Goal: Task Accomplishment & Management: Manage account settings

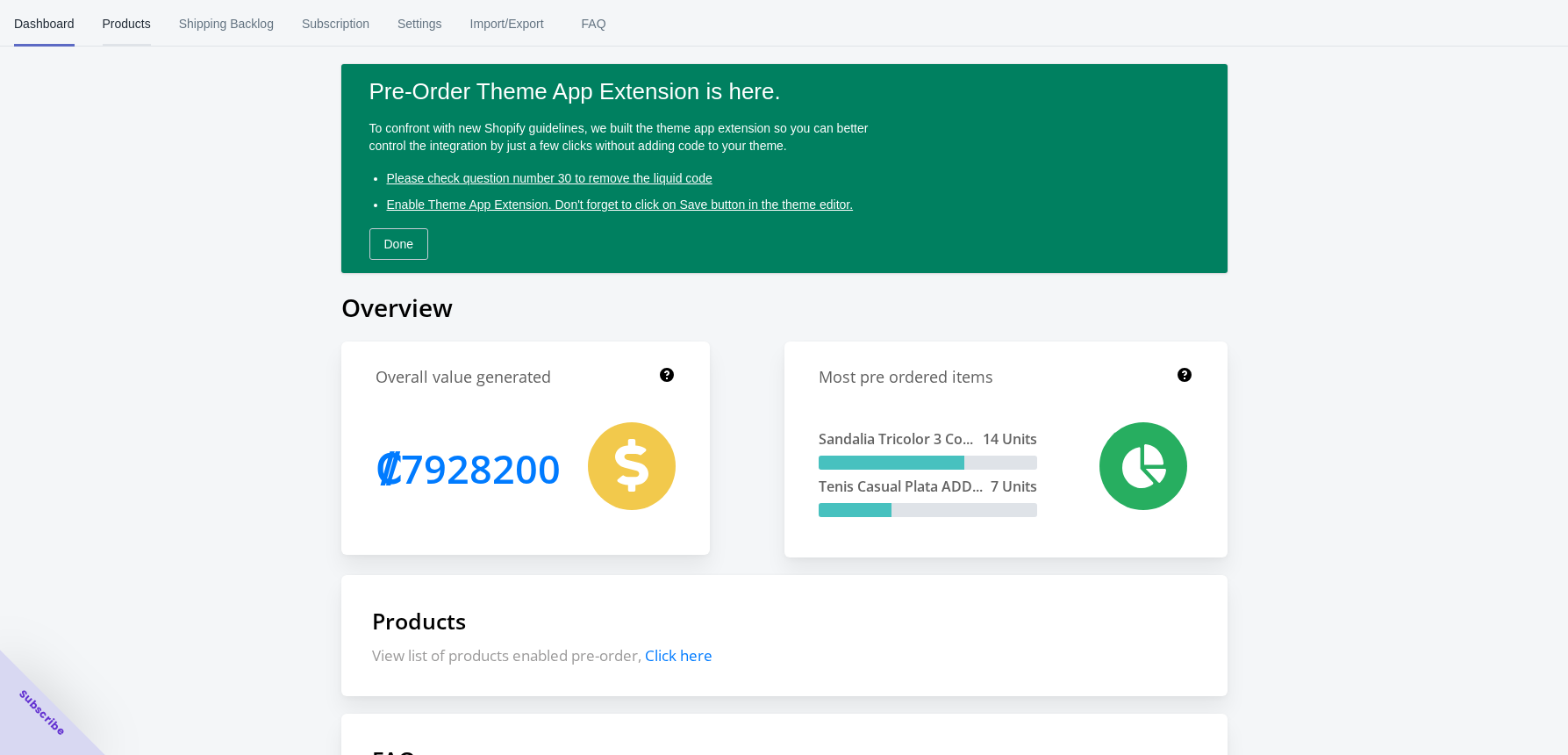
click at [135, 29] on span "Products" at bounding box center [126, 24] width 49 height 46
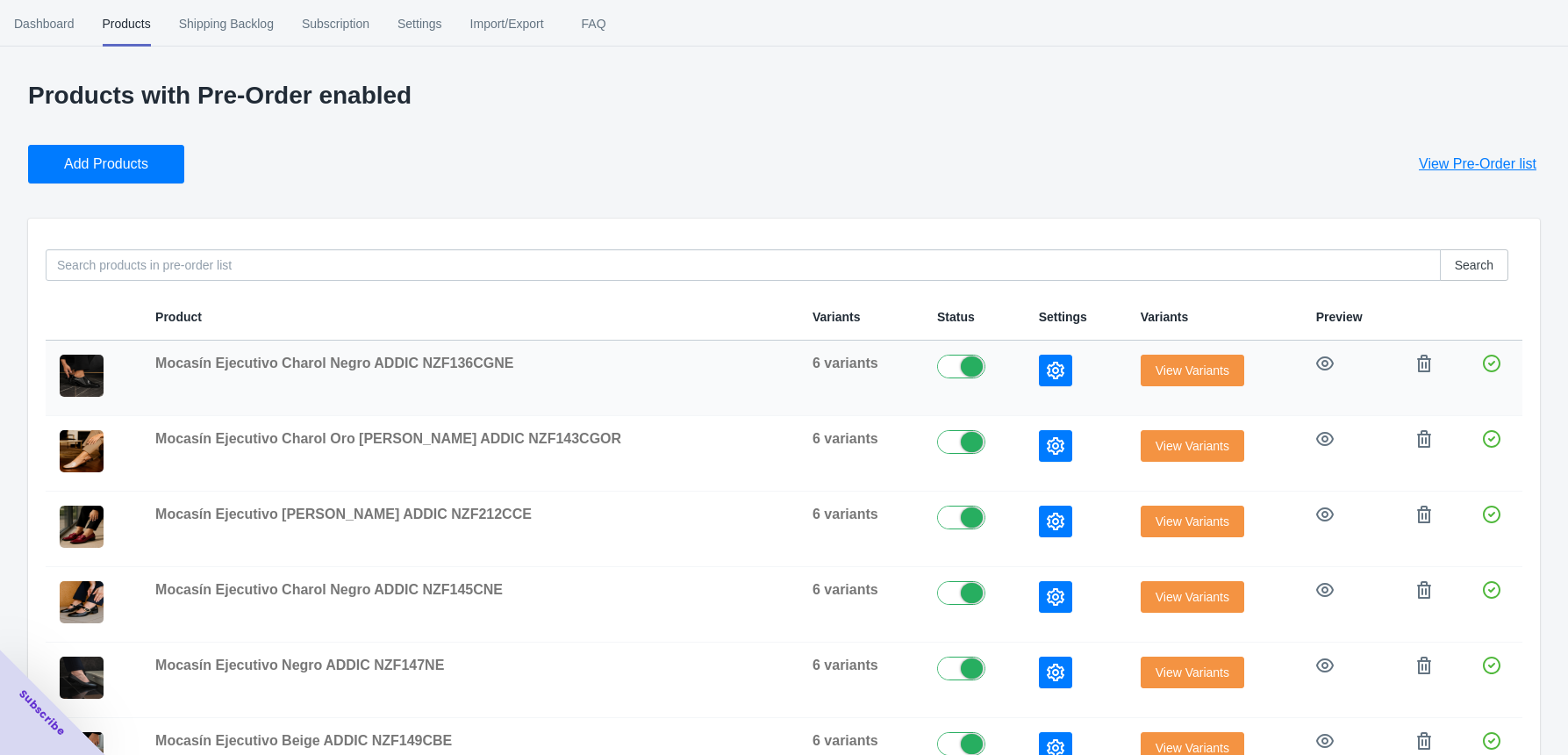
click at [1047, 363] on icon "button" at bounding box center [1056, 370] width 18 height 18
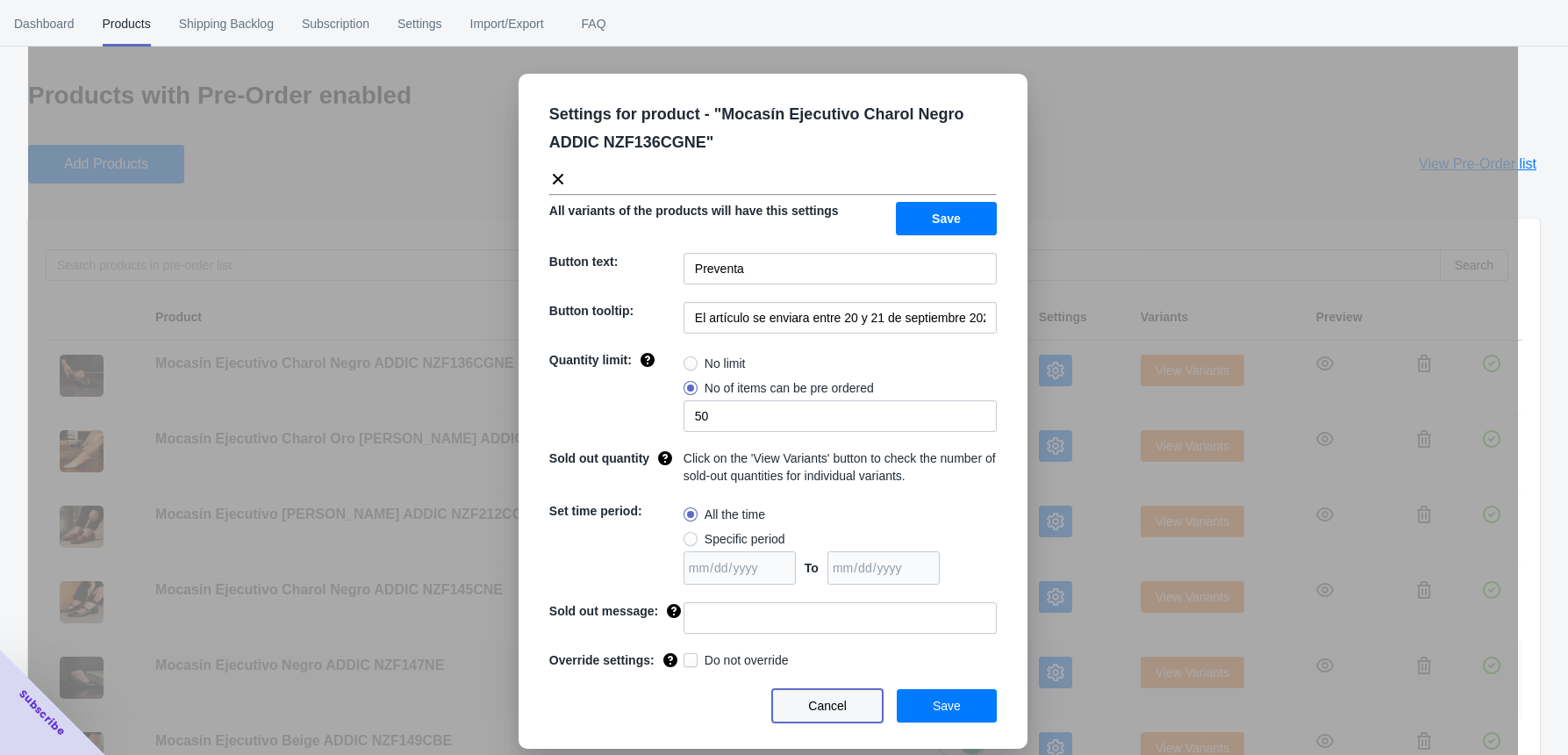
click at [796, 701] on button "Cancel" at bounding box center [827, 706] width 110 height 34
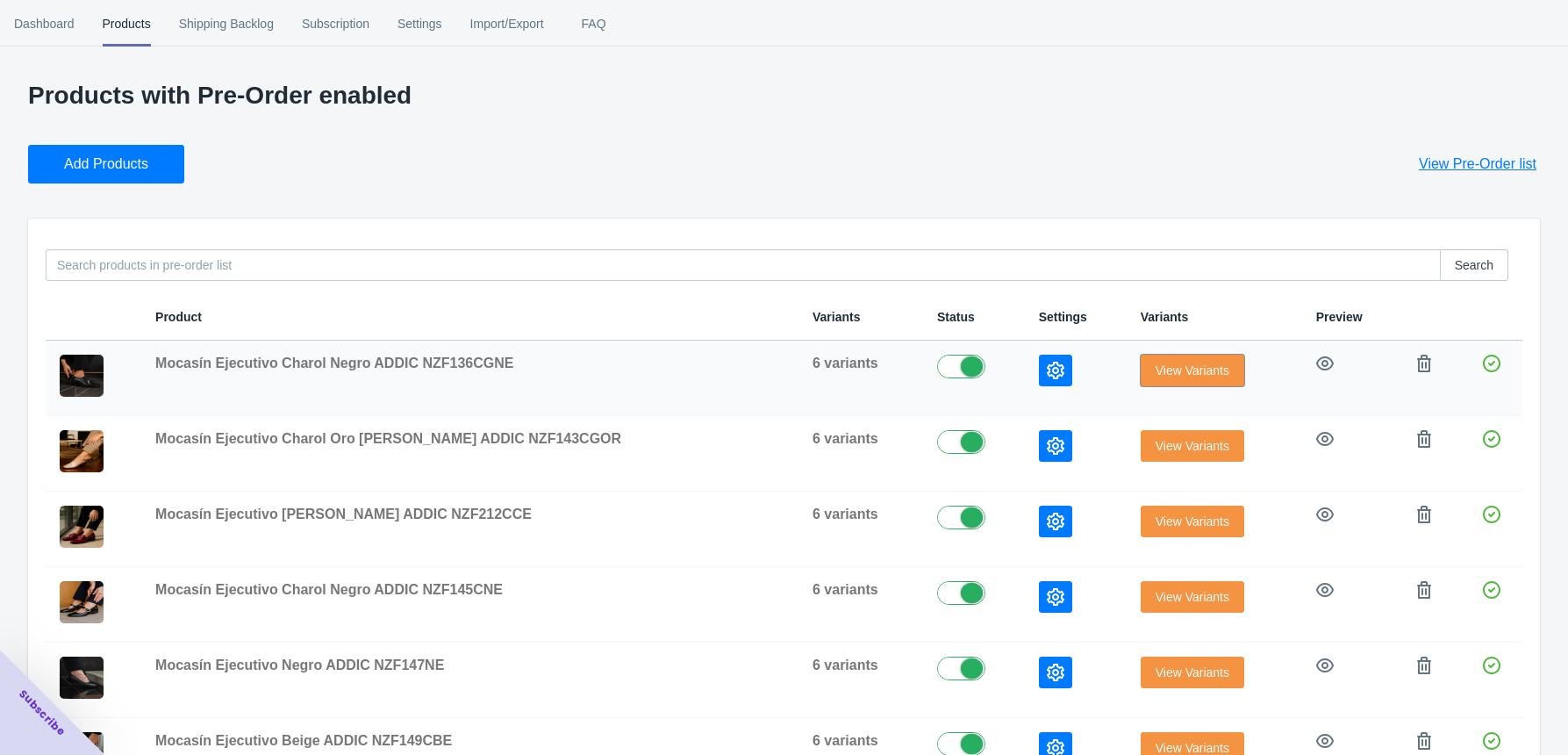
click at [1155, 370] on span "View Variants" at bounding box center [1192, 370] width 74 height 14
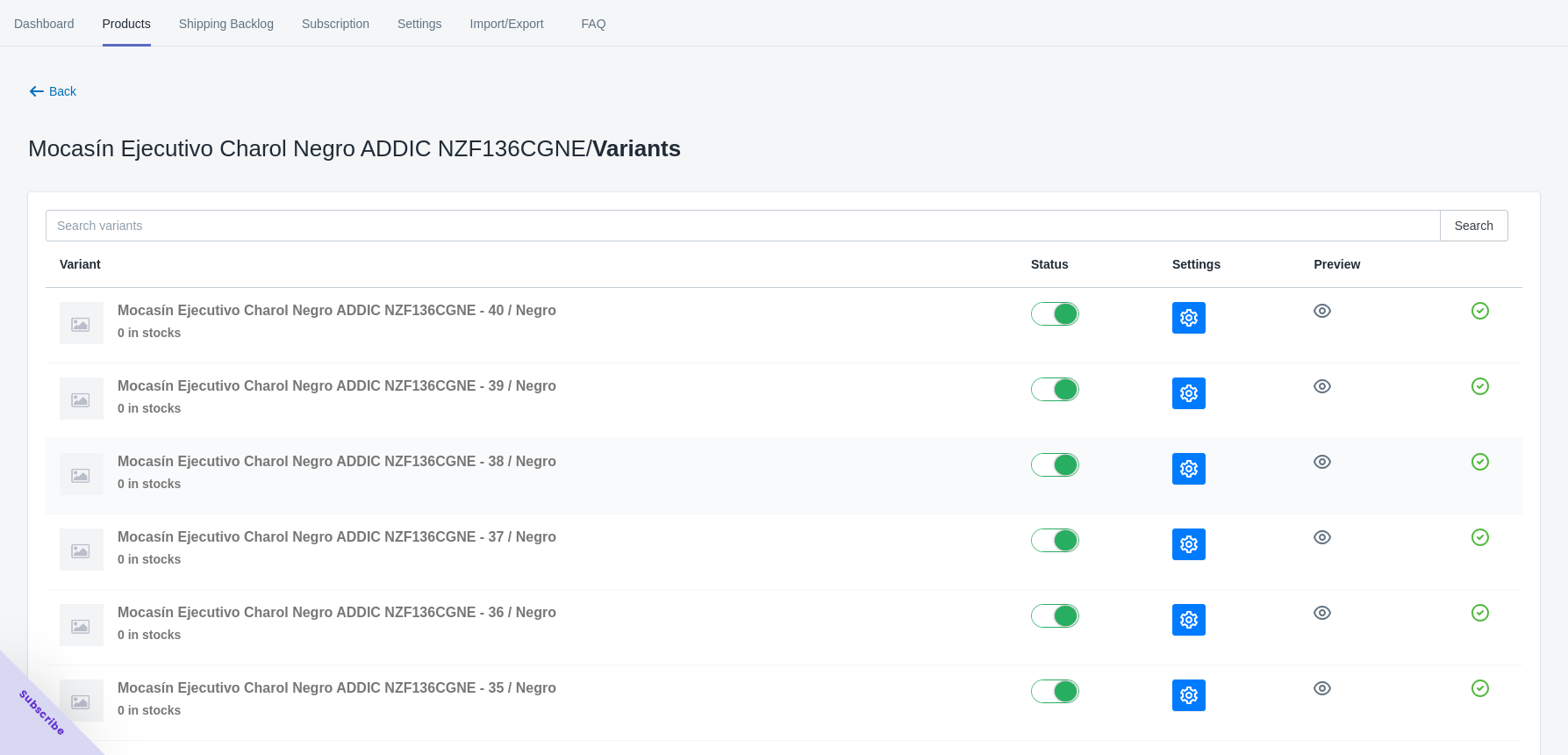
scroll to position [92, 0]
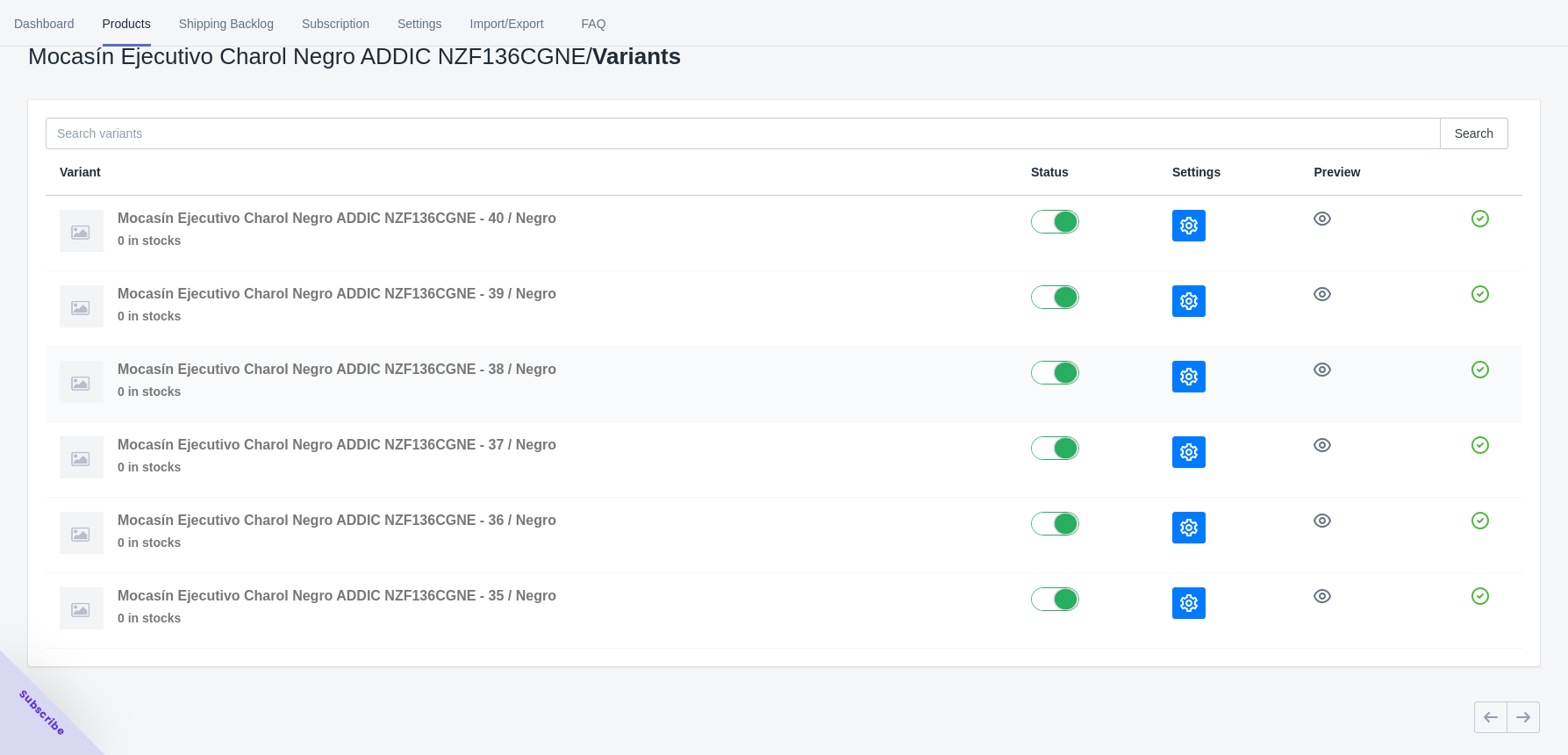
click at [1183, 378] on icon "button" at bounding box center [1189, 377] width 18 height 18
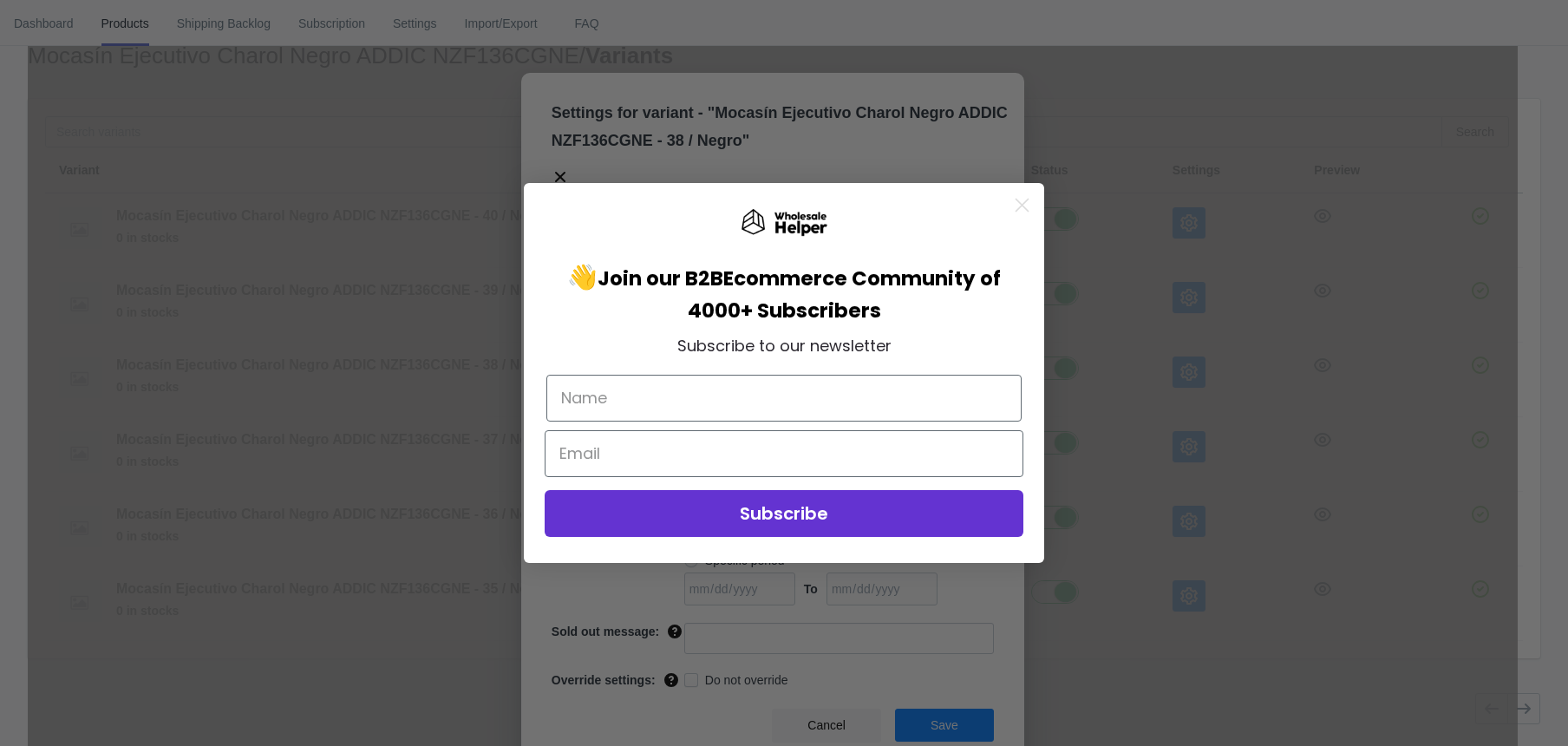
click at [18, 560] on div "Close dialog 👋 Join our B2B Ecommerce Community of 4000+ Subscribers Subscribe …" at bounding box center [784, 373] width 1568 height 746
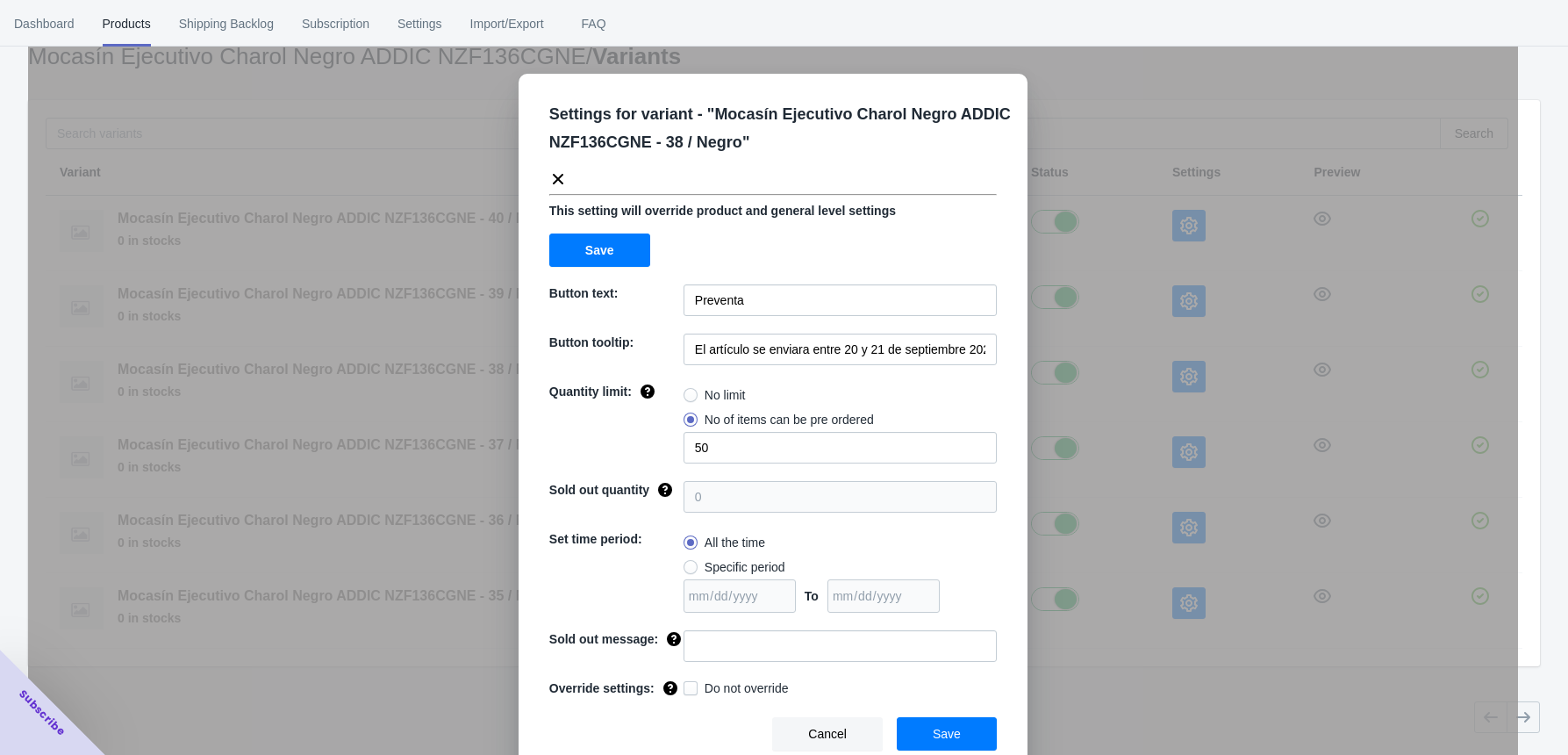
click at [1095, 124] on div "Settings for variant - " Mocasín Ejecutivo Charol Negro ADDIC NZF136CGNE - 38 /…" at bounding box center [773, 422] width 1490 height 755
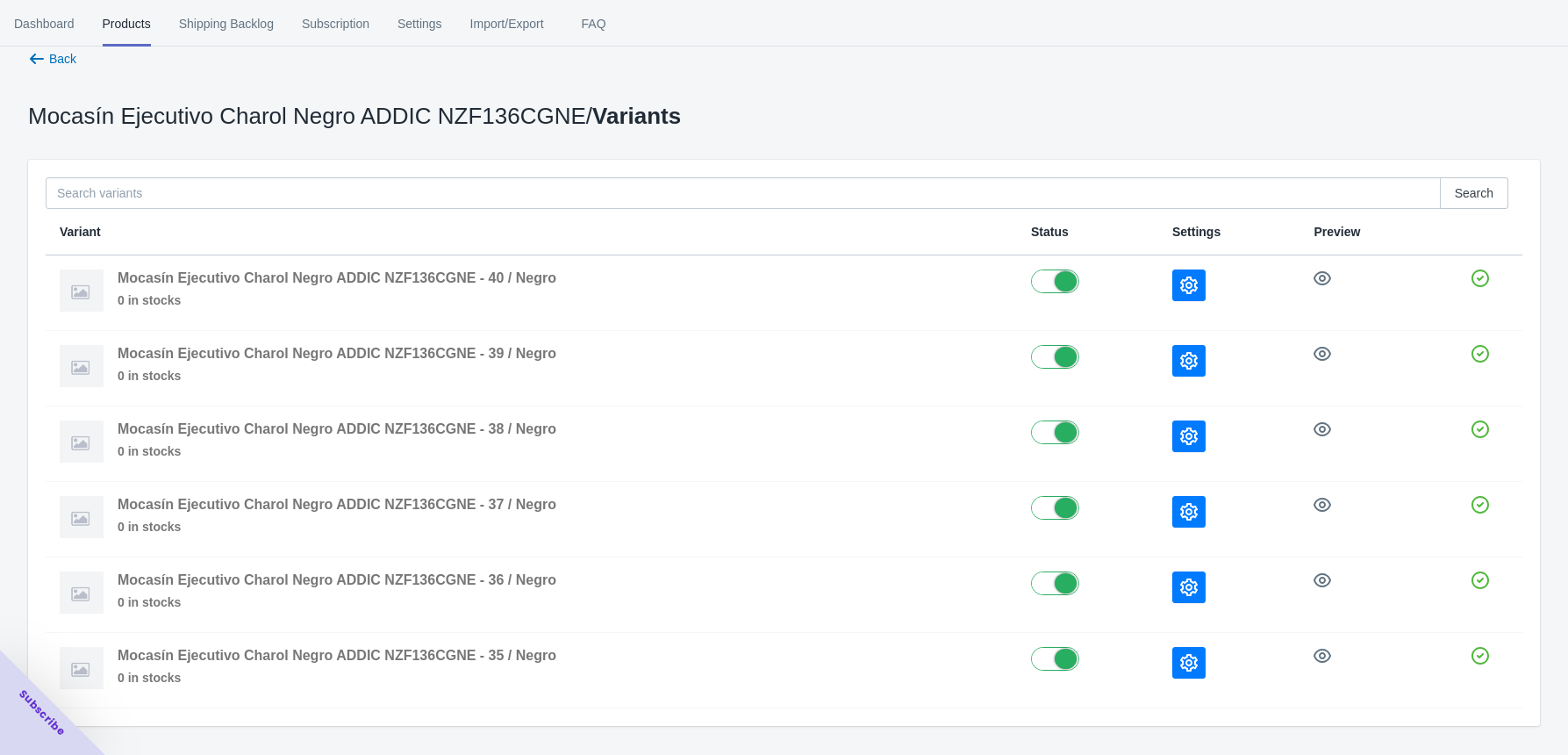
scroll to position [0, 0]
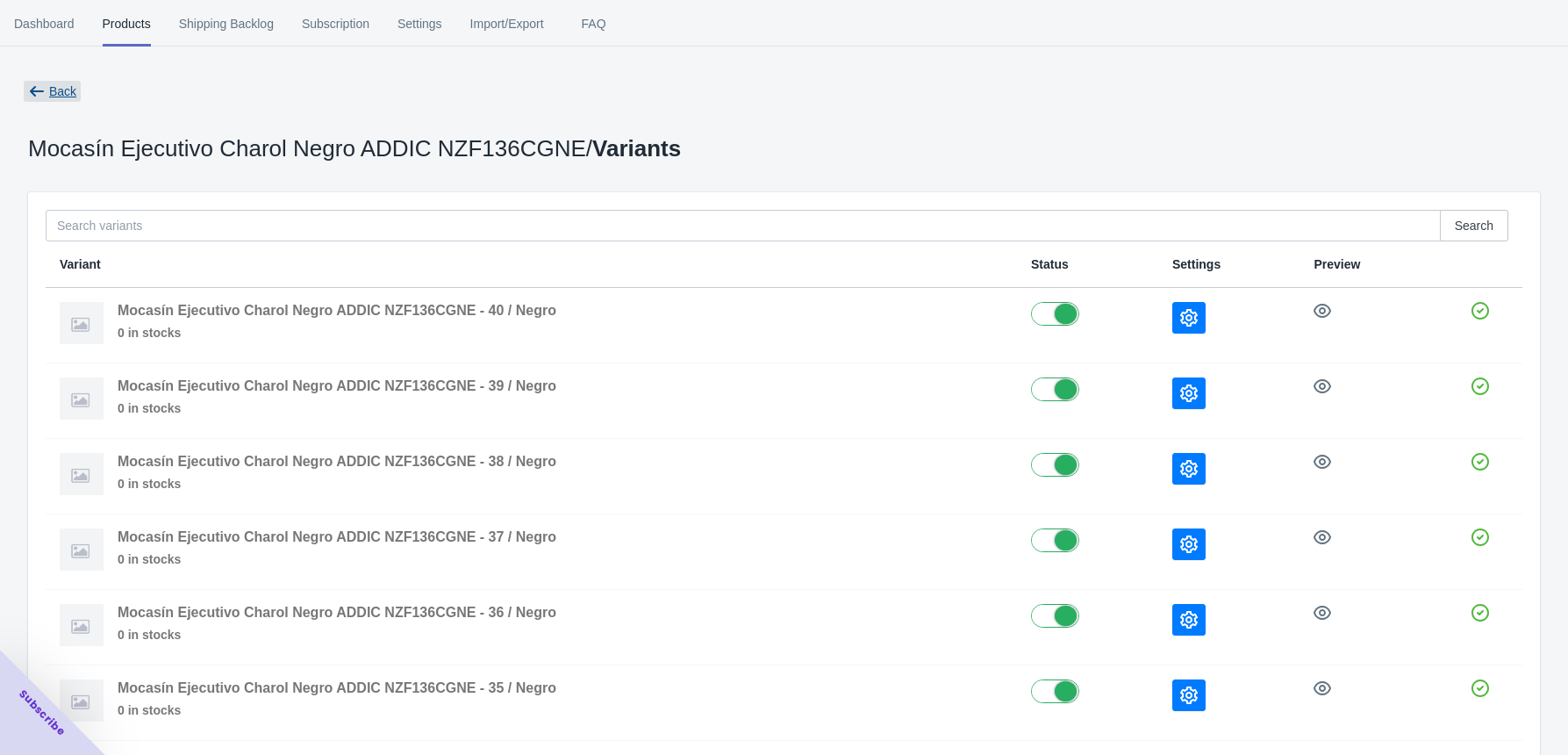
click at [63, 98] on span "Back" at bounding box center [63, 92] width 27 height 14
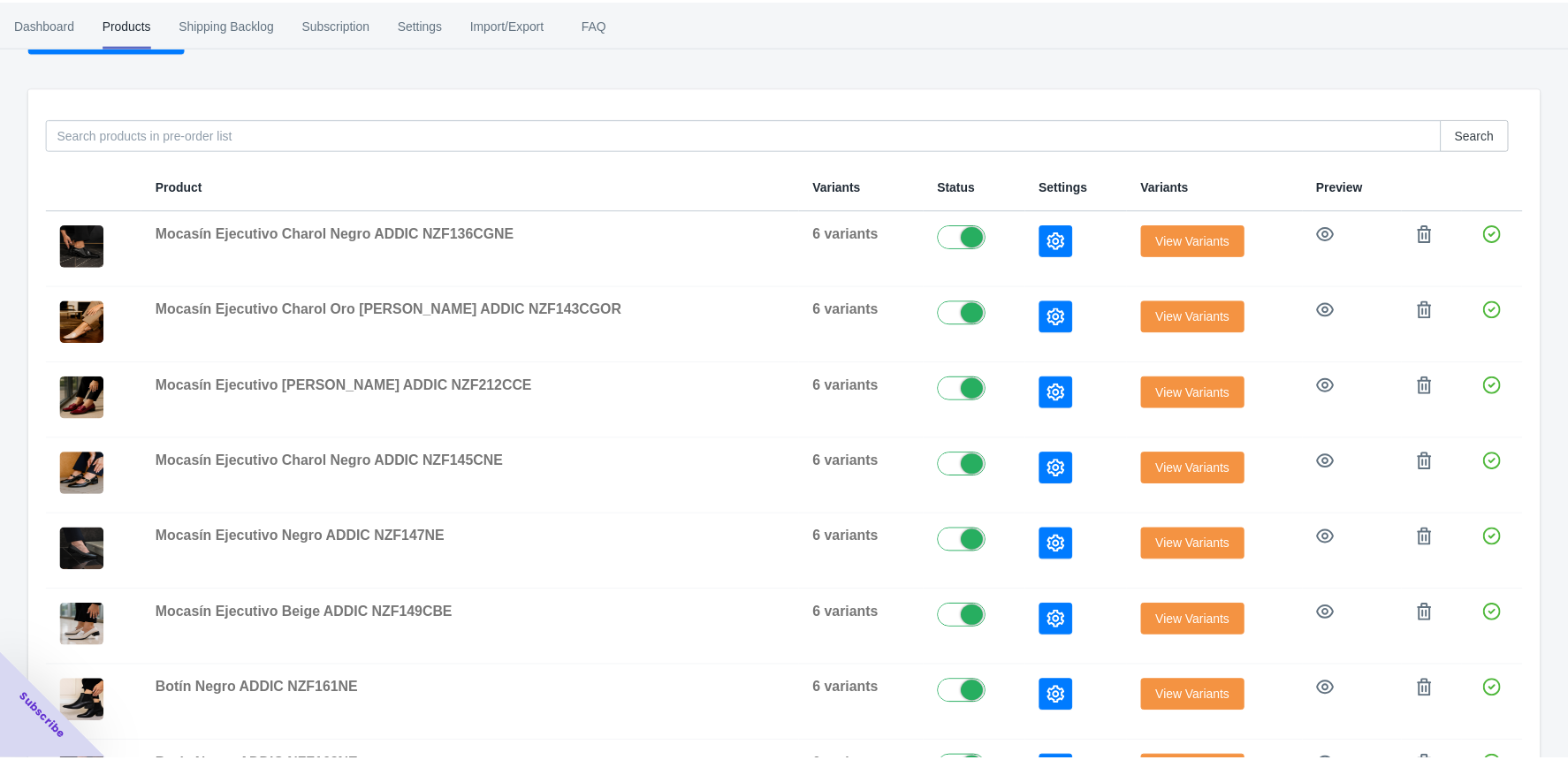
scroll to position [91, 0]
